Goal: Task Accomplishment & Management: Use online tool/utility

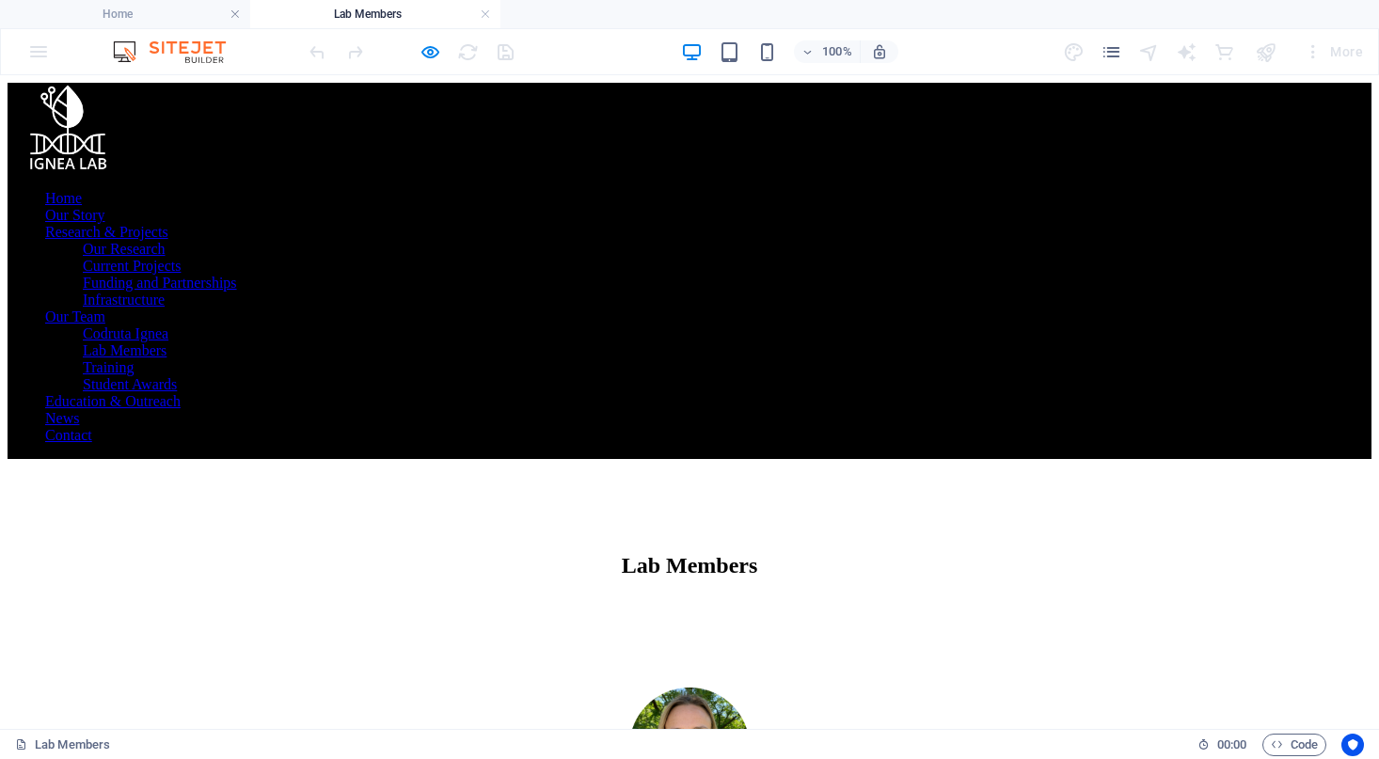
scroll to position [25, 0]
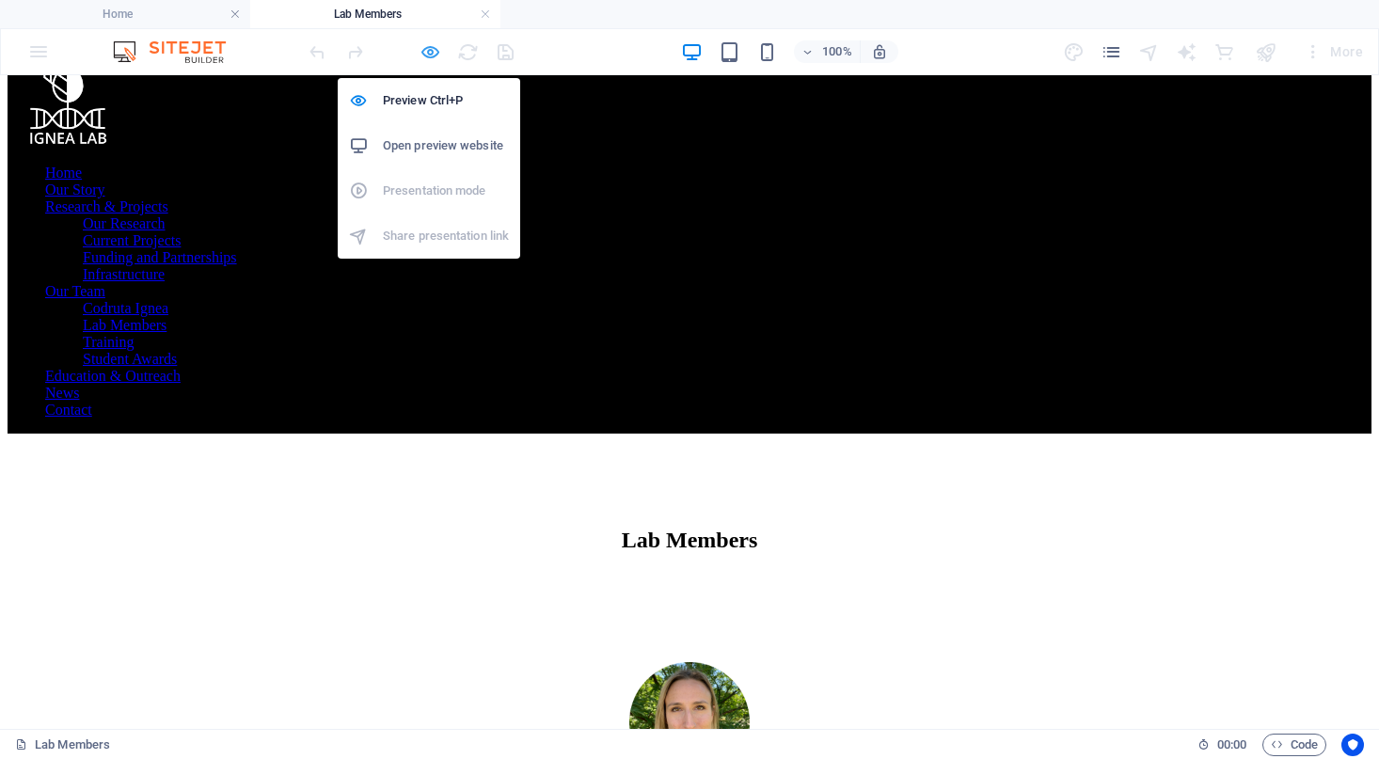
click at [436, 62] on icon "button" at bounding box center [431, 52] width 22 height 22
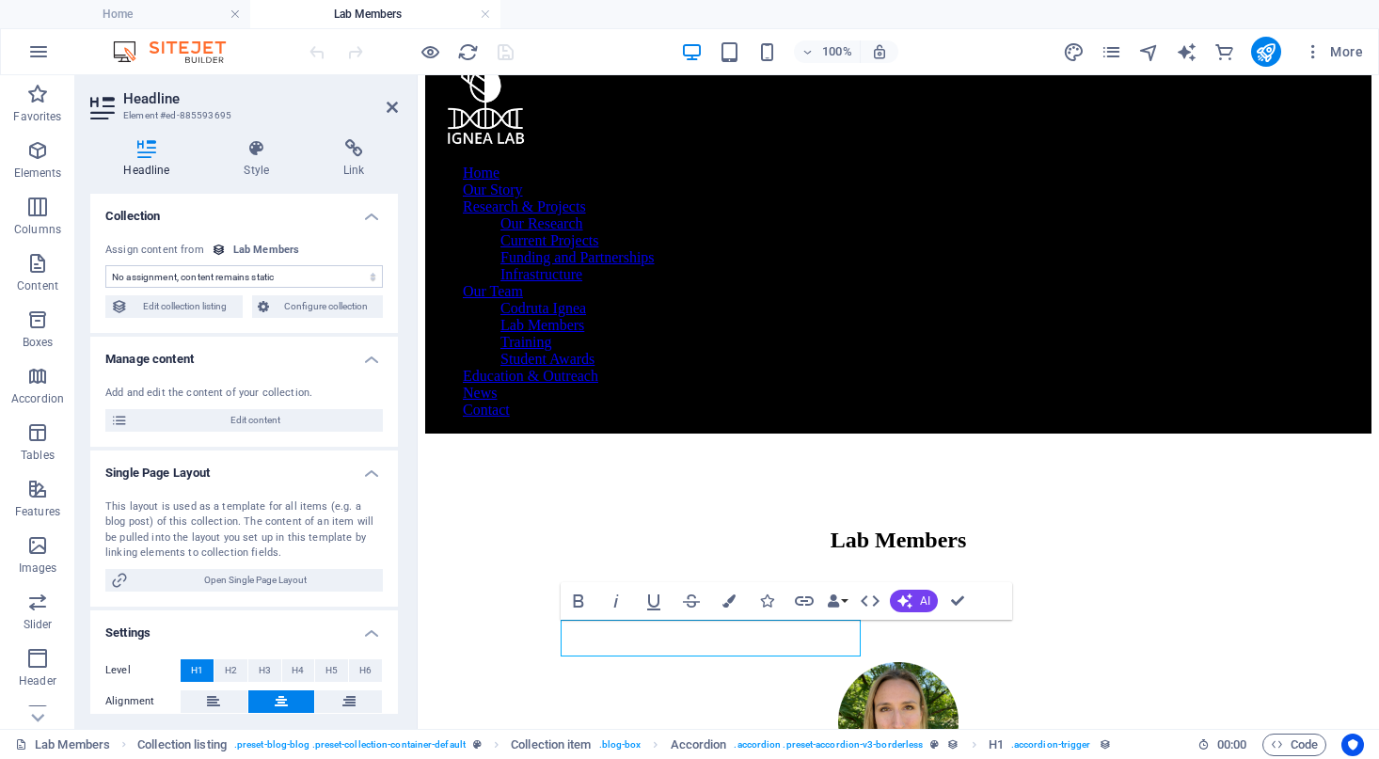
scroll to position [27, 0]
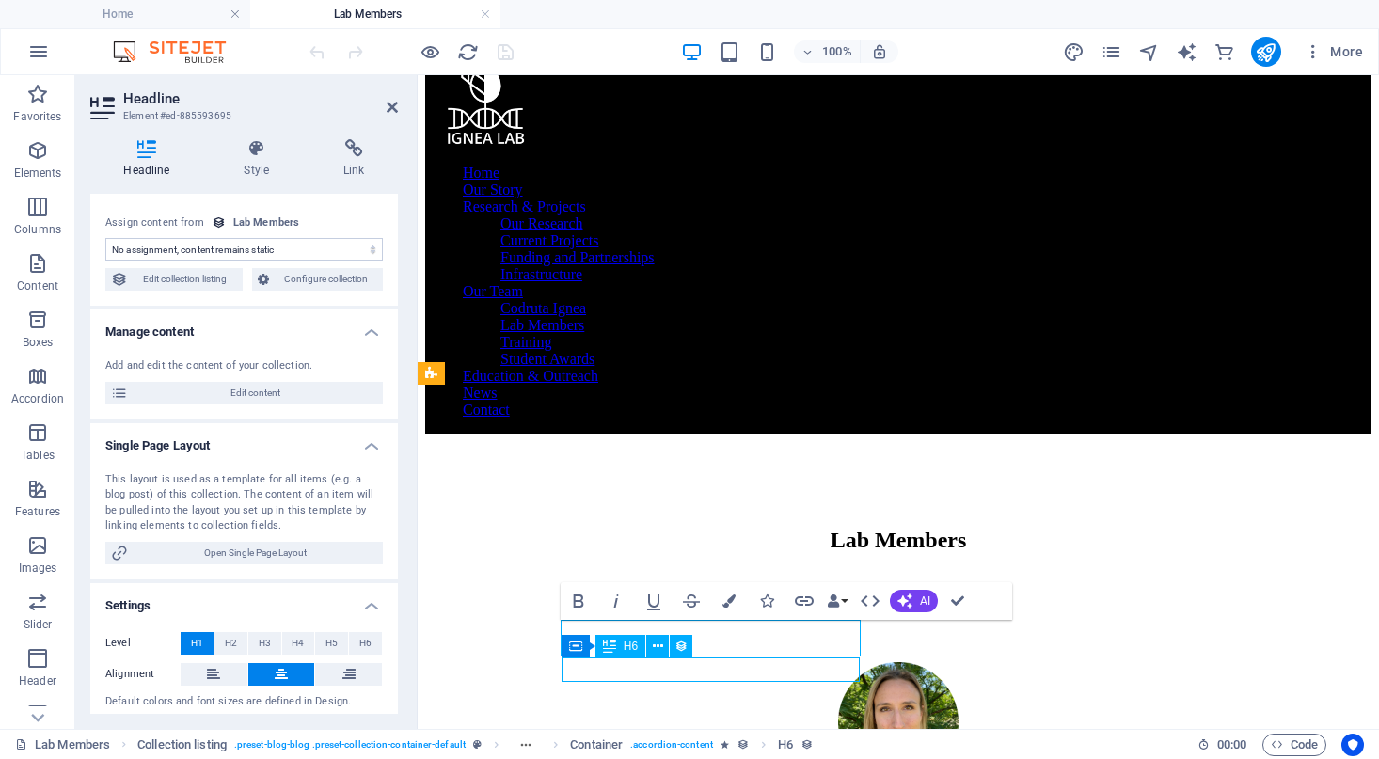
select select "background"
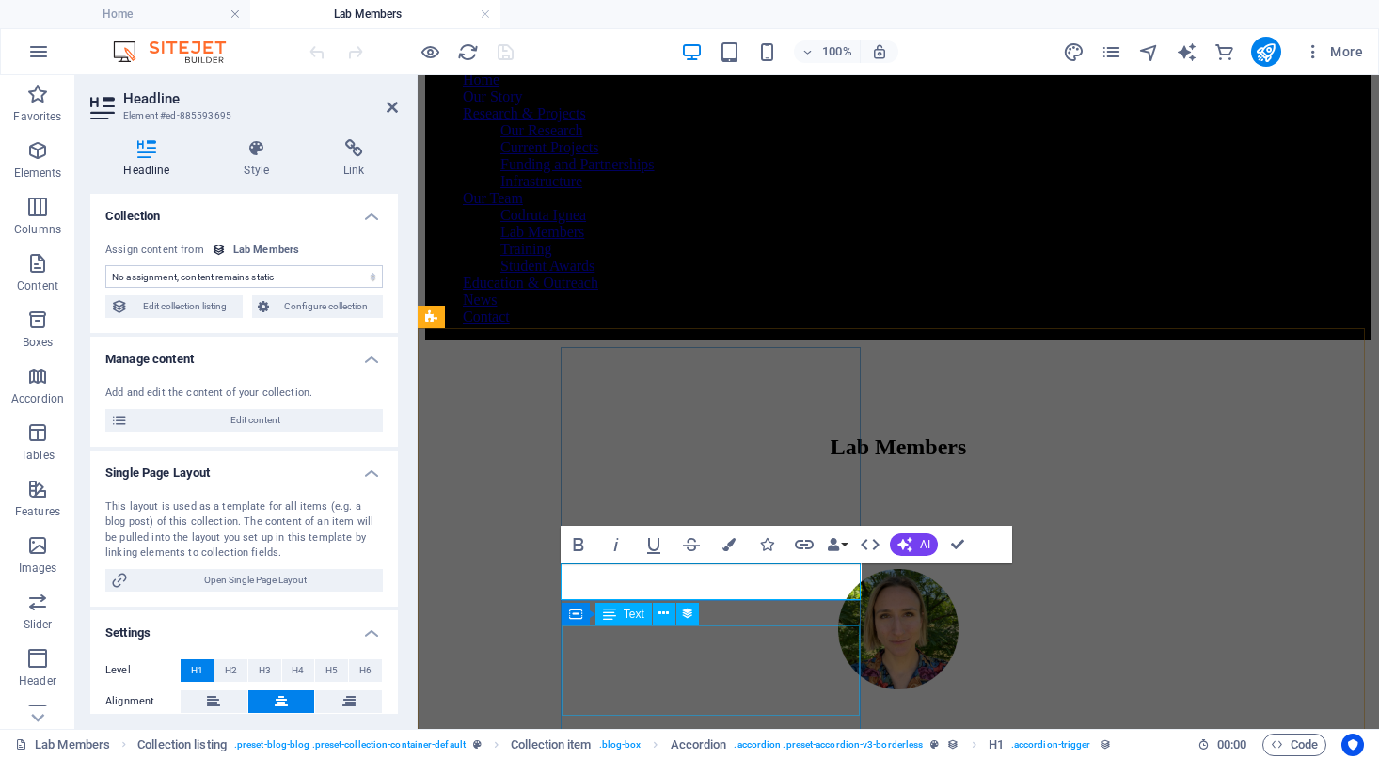
scroll to position [196, 0]
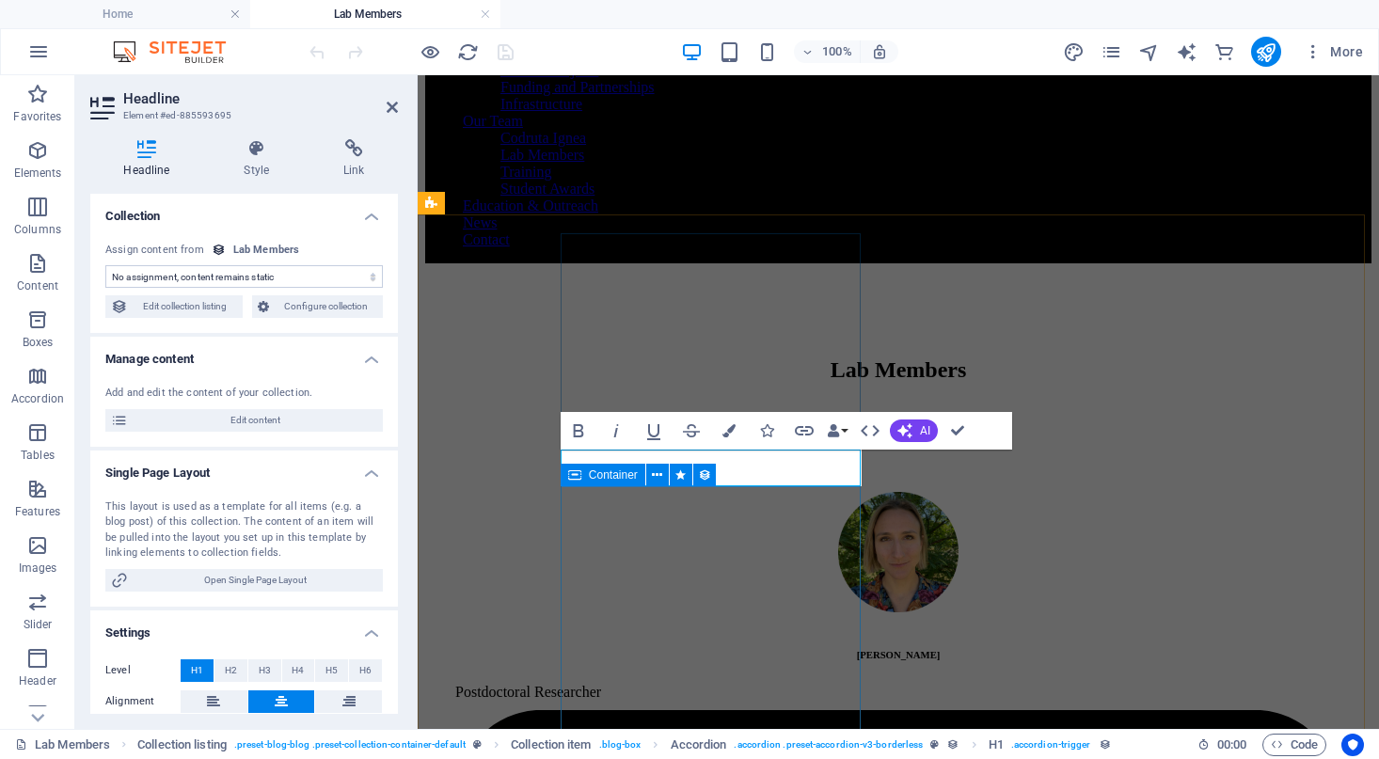
click at [573, 473] on icon at bounding box center [574, 475] width 13 height 23
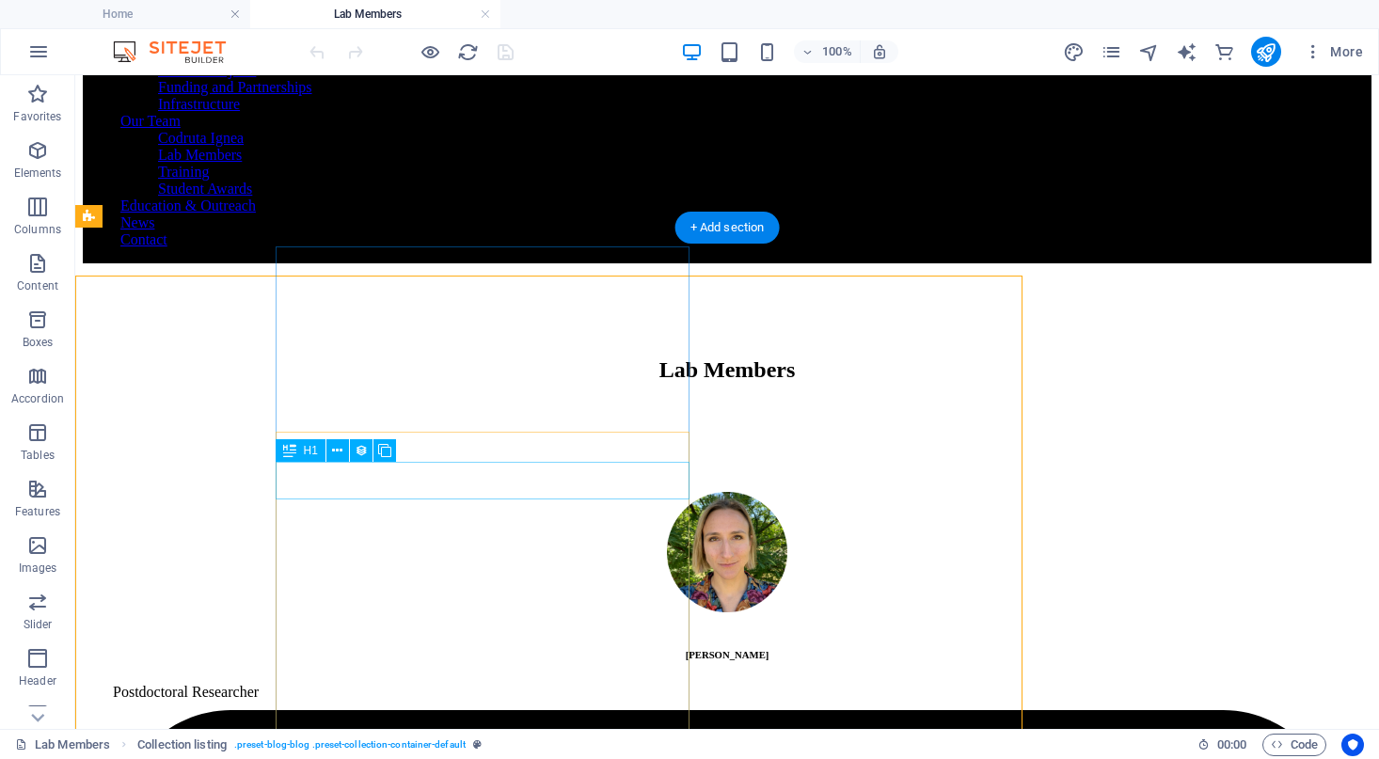
scroll to position [135, 0]
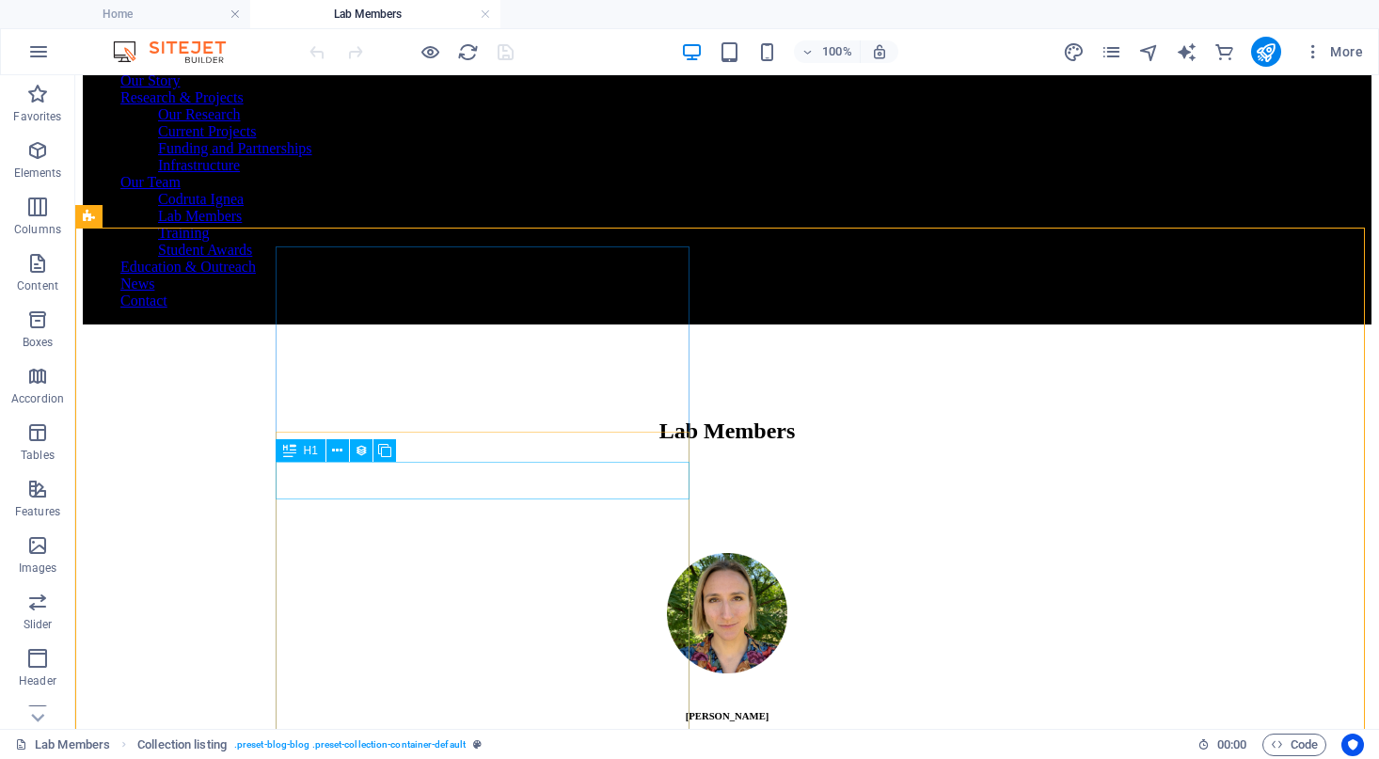
click at [301, 451] on div "H1" at bounding box center [301, 450] width 50 height 23
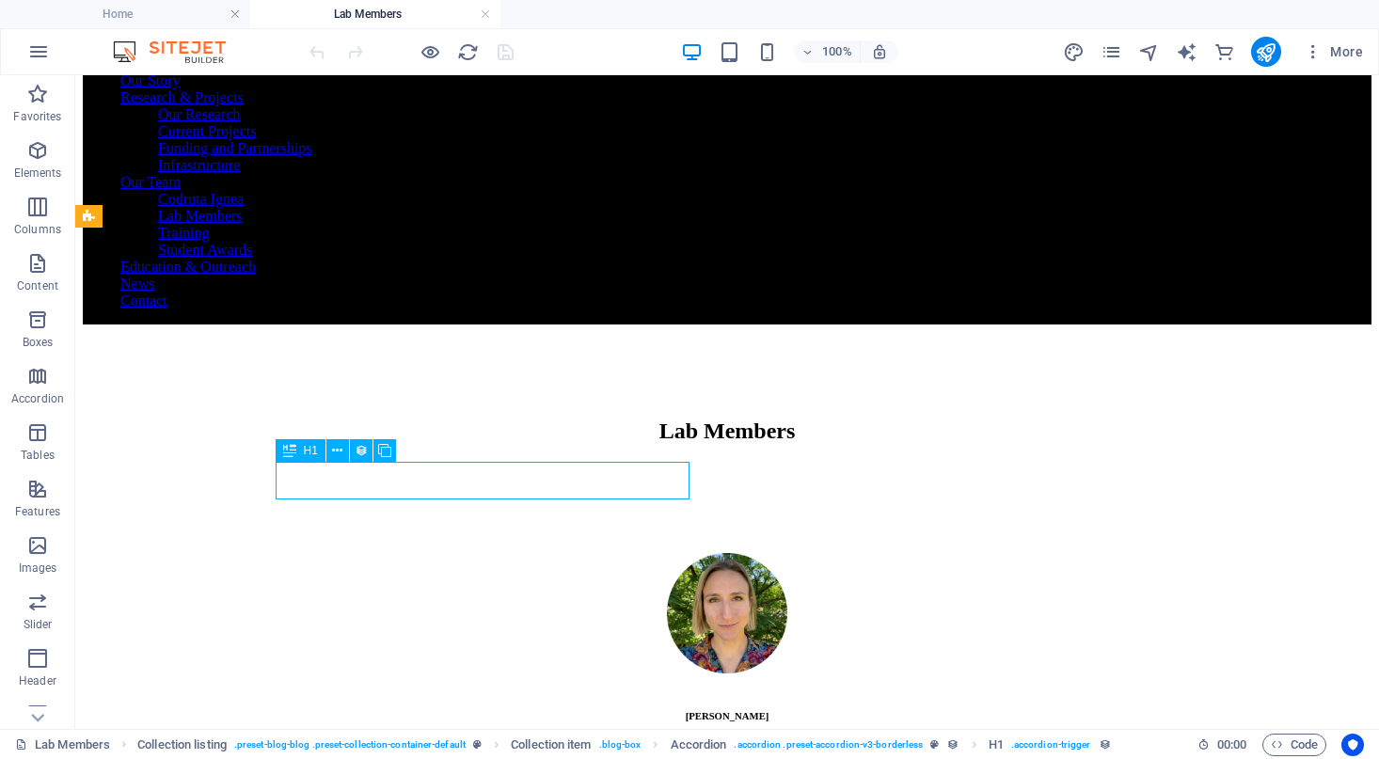
click at [301, 451] on div "H1" at bounding box center [301, 450] width 50 height 23
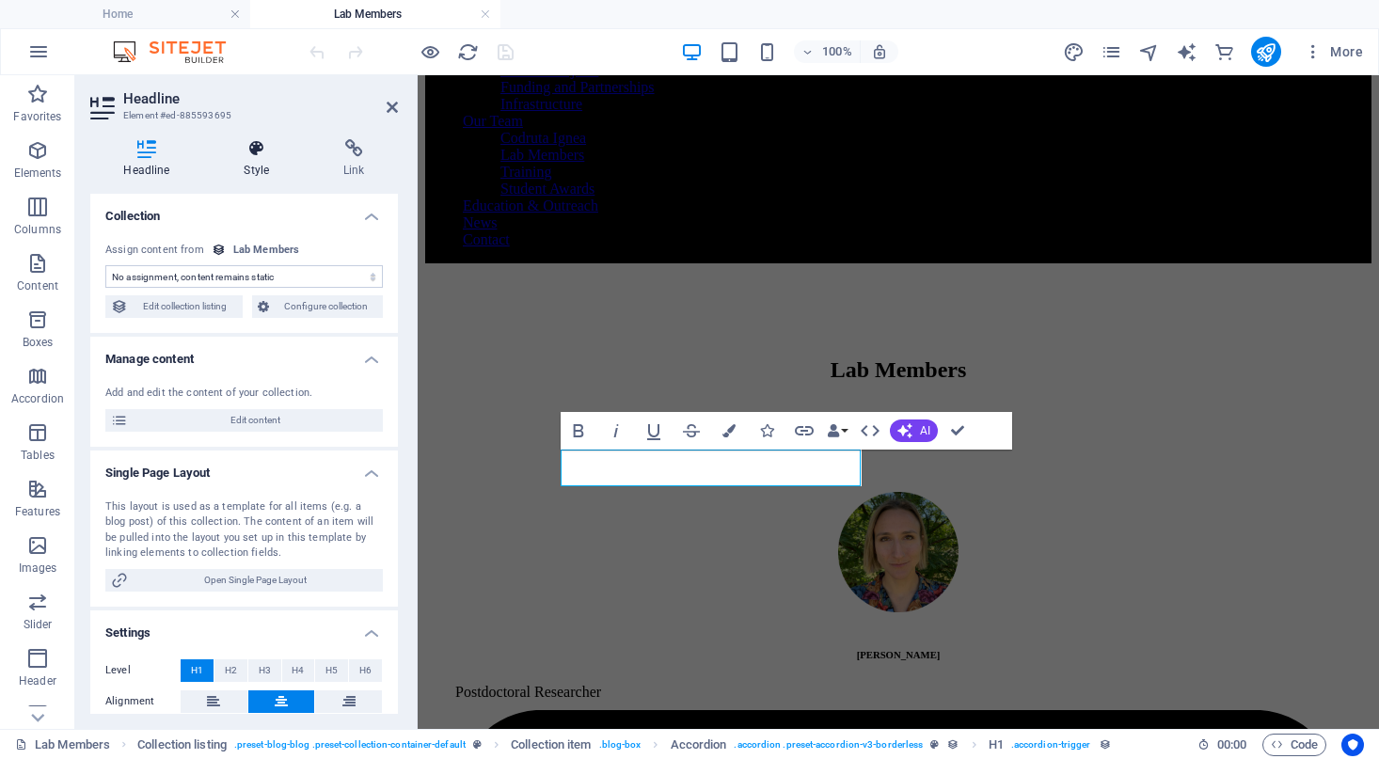
click at [249, 166] on h4 "Style" at bounding box center [261, 159] width 100 height 40
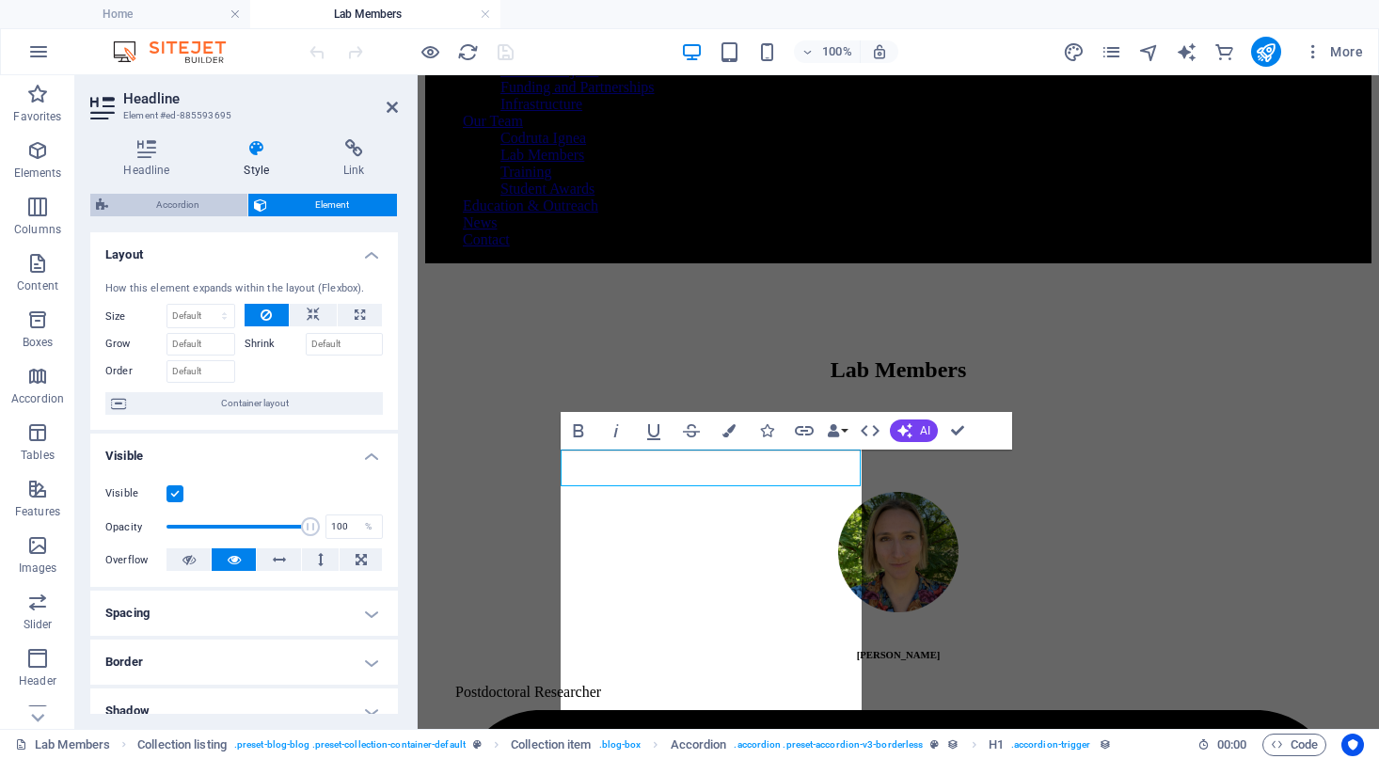
click at [203, 198] on span "Accordion" at bounding box center [178, 205] width 128 height 23
select select "rem"
select select "preset-accordion-v3-borderless"
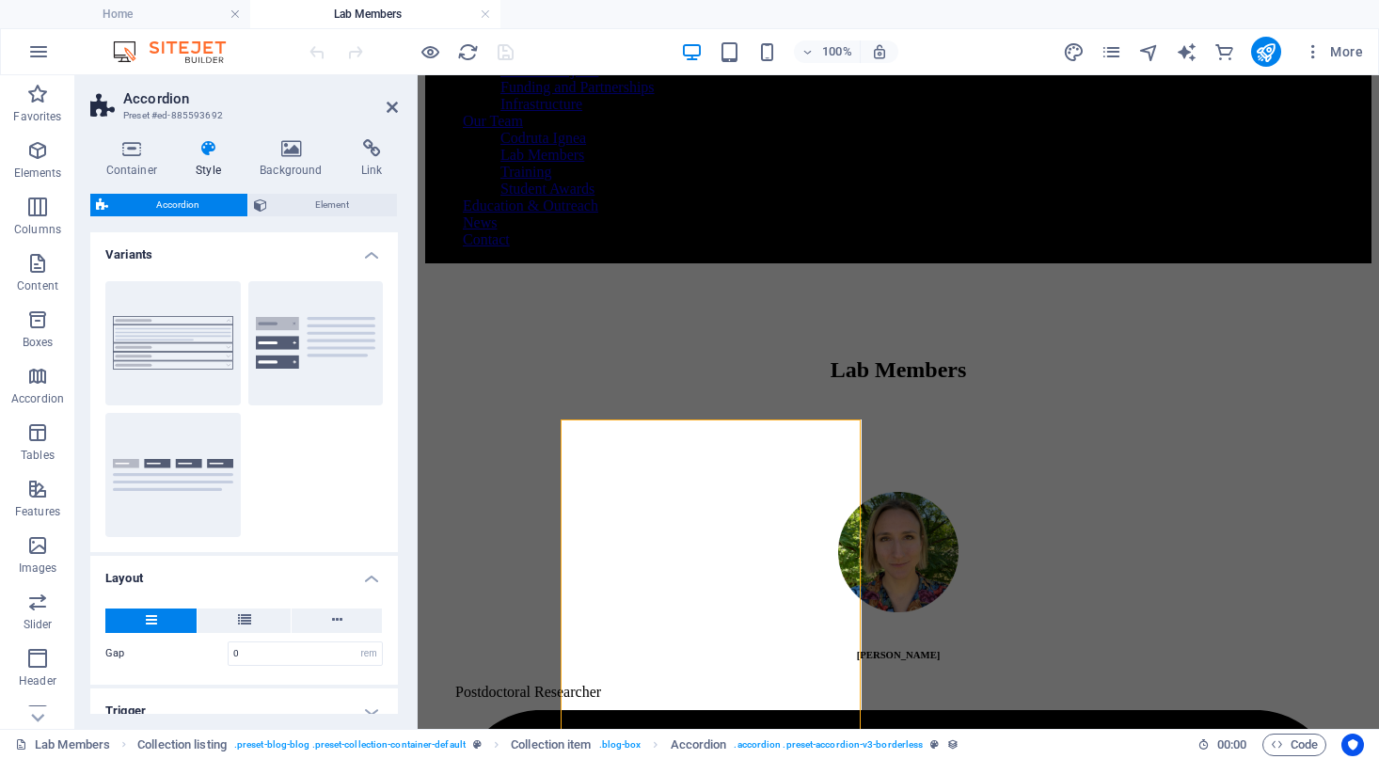
click at [214, 268] on div "Border Vertical Tabs Tabs" at bounding box center [244, 409] width 308 height 286
click at [363, 258] on h4 "Variants" at bounding box center [244, 249] width 308 height 34
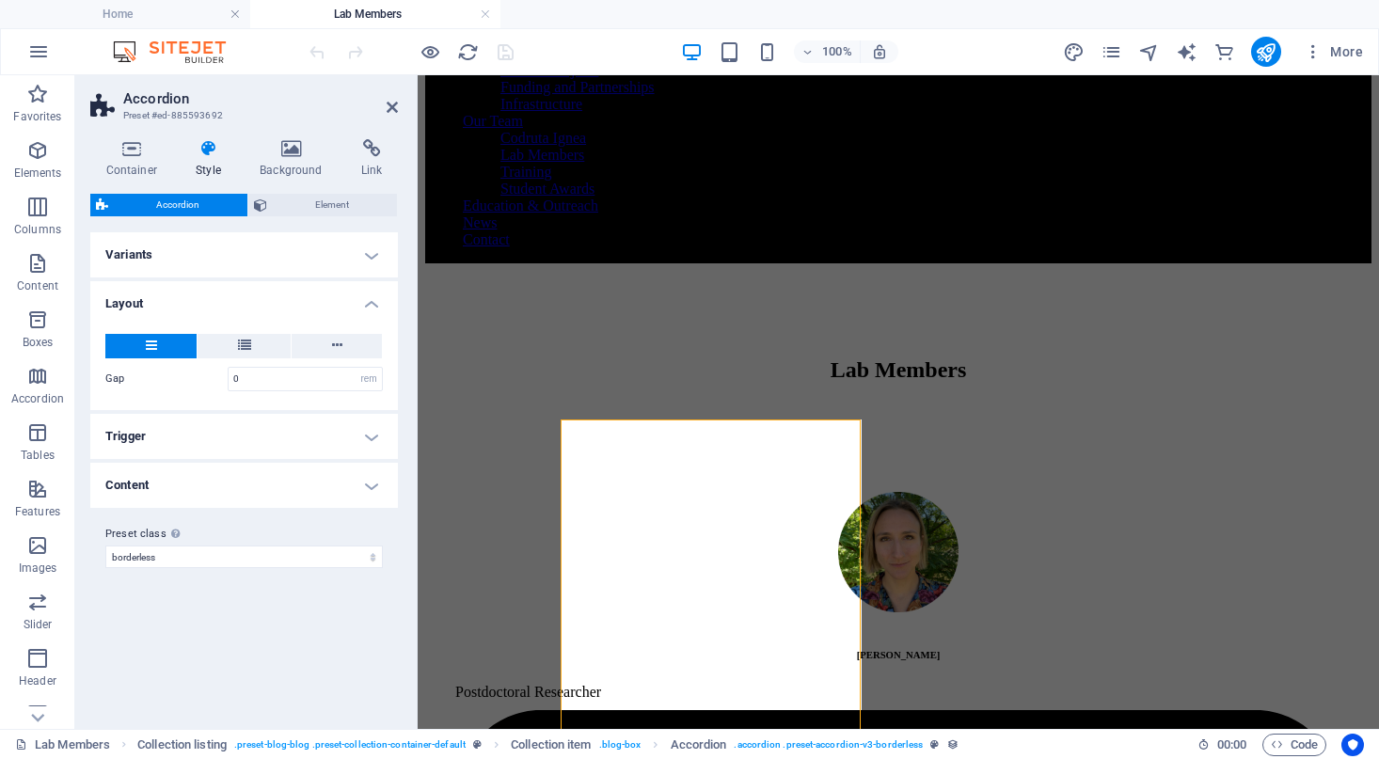
click at [274, 423] on h4 "Trigger" at bounding box center [244, 436] width 308 height 45
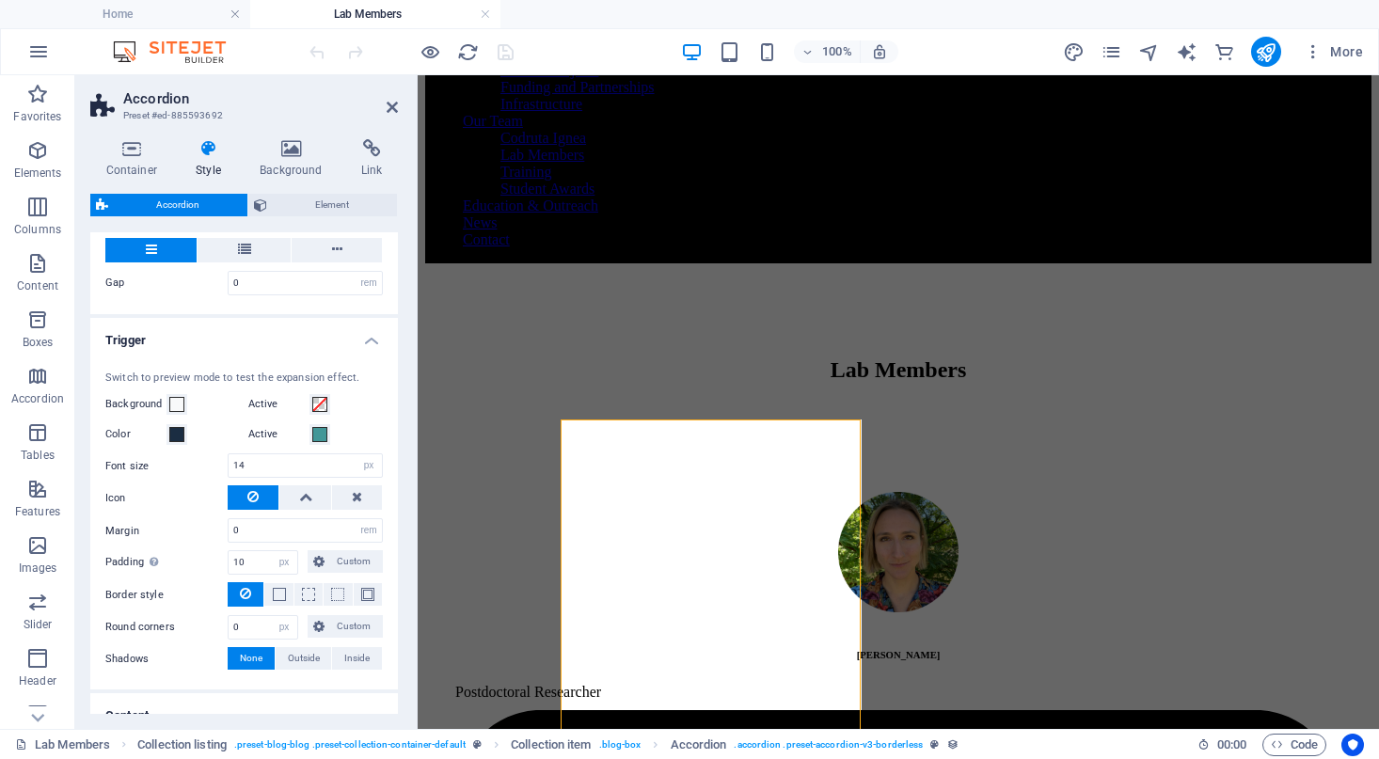
scroll to position [104, 0]
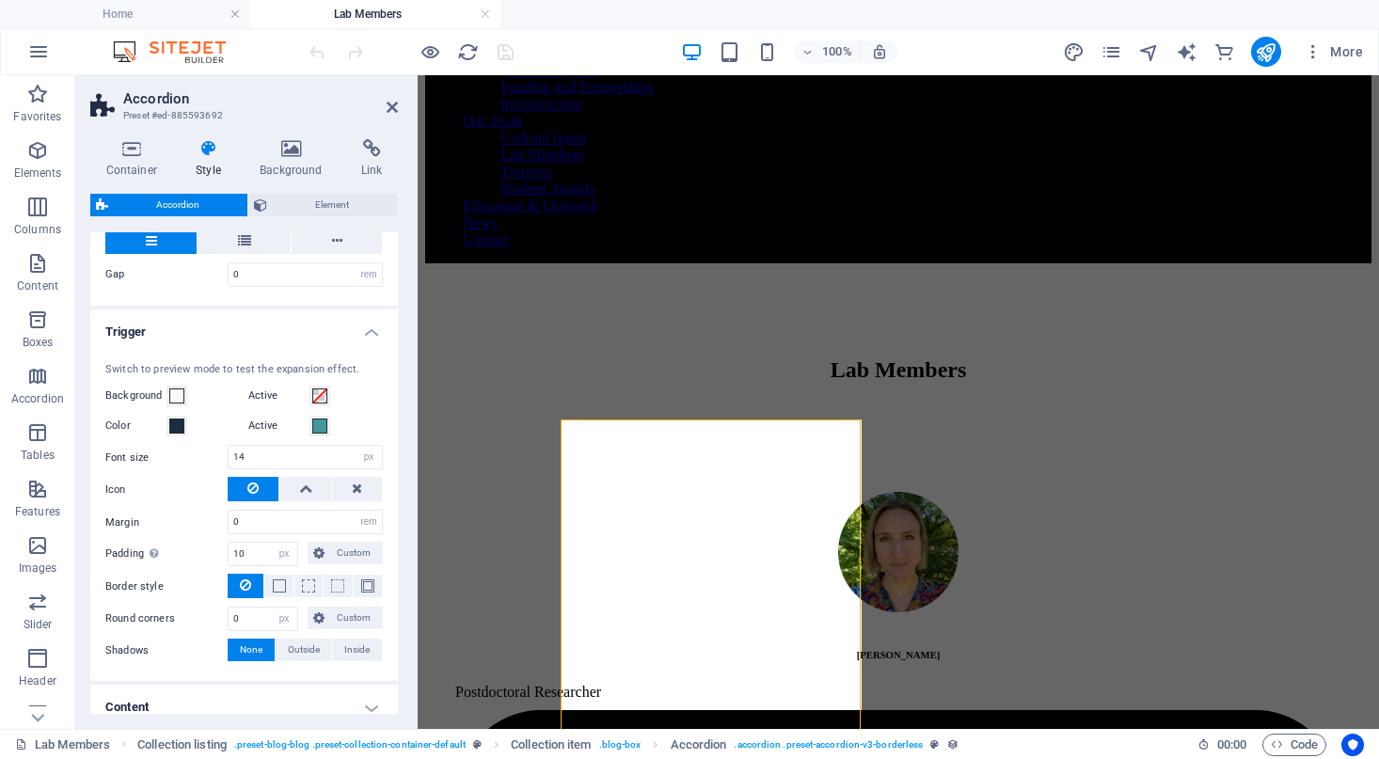
click at [292, 338] on h4 "Trigger" at bounding box center [244, 326] width 308 height 34
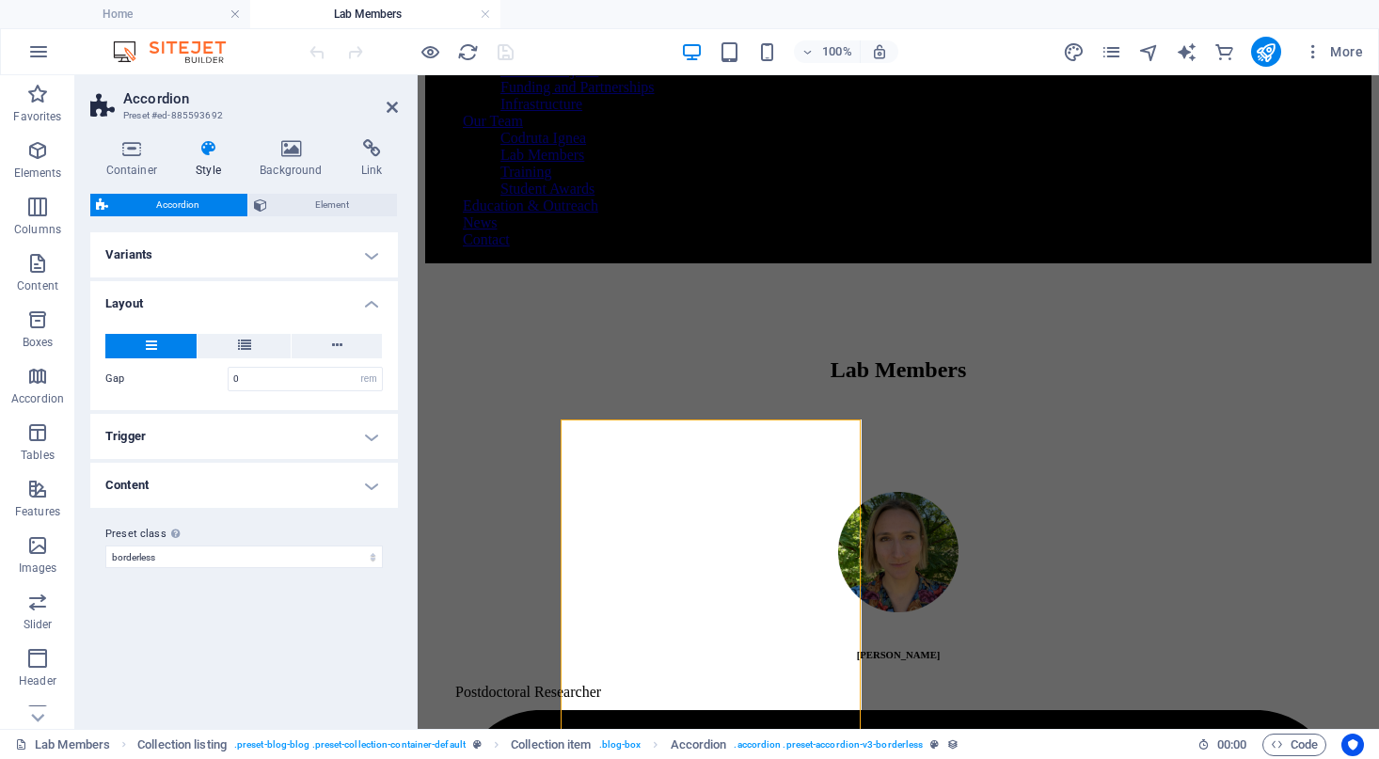
click at [232, 483] on h4 "Content" at bounding box center [244, 485] width 308 height 45
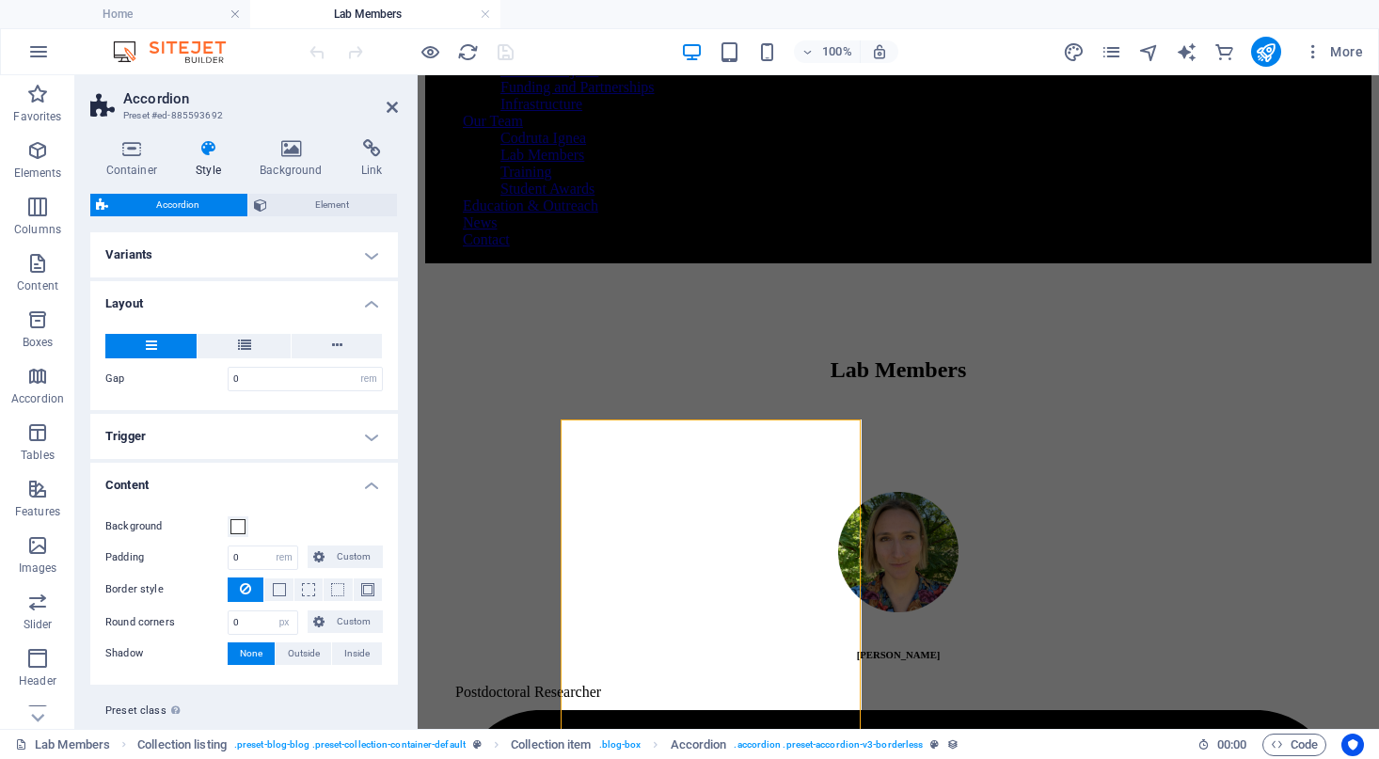
scroll to position [1, 0]
click at [232, 483] on h4 "Content" at bounding box center [244, 479] width 308 height 34
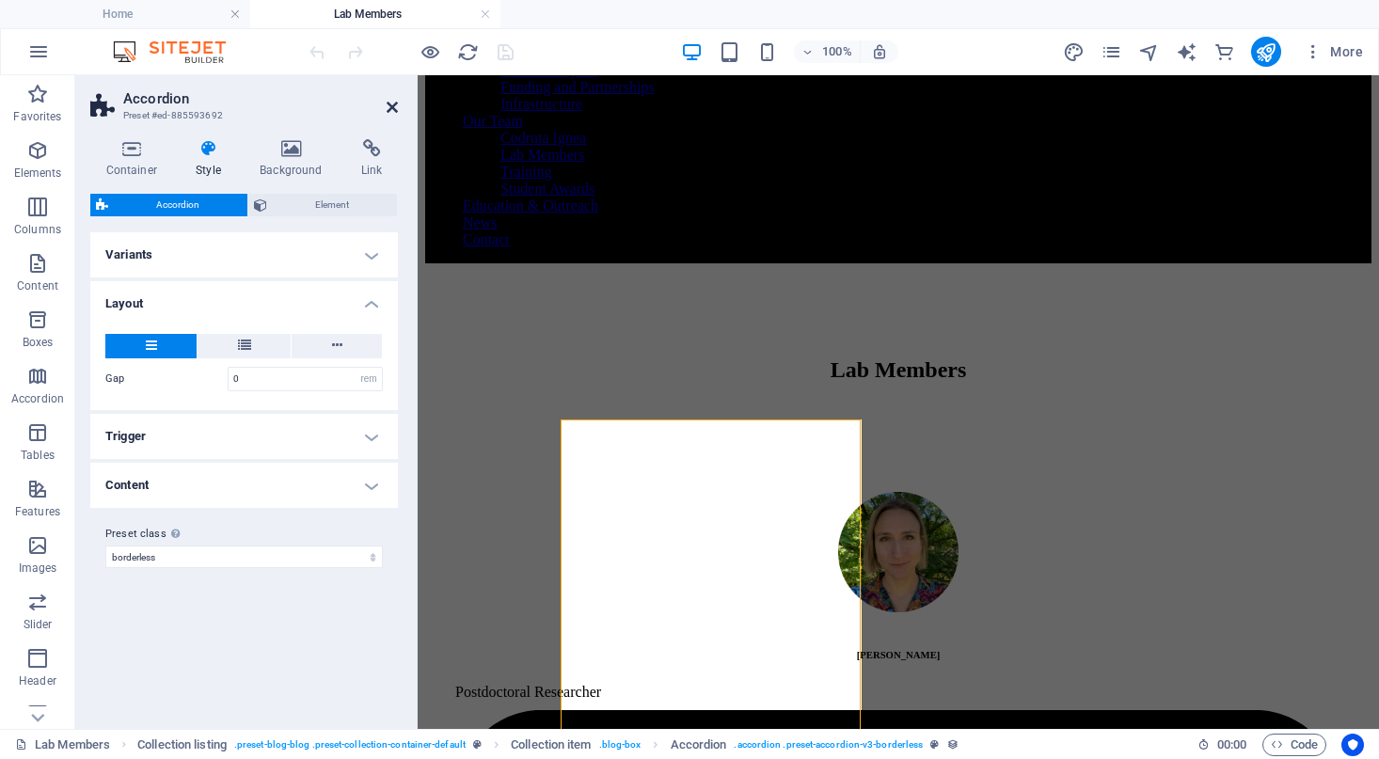
click at [388, 107] on icon at bounding box center [392, 107] width 11 height 15
